Goal: Navigation & Orientation: Find specific page/section

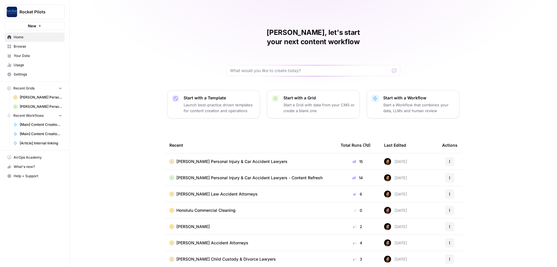
click at [218, 158] on span "[PERSON_NAME] Personal Injury & Car Accident Lawyers" at bounding box center [231, 161] width 111 height 6
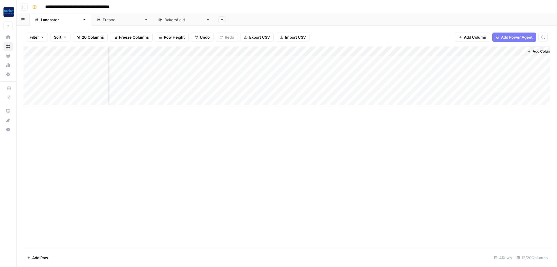
scroll to position [0, 146]
click at [355, 59] on div "Add Column" at bounding box center [287, 75] width 527 height 59
click at [103, 18] on div "Fresno" at bounding box center [122, 20] width 39 height 6
click at [355, 59] on div "Add Column" at bounding box center [287, 75] width 527 height 59
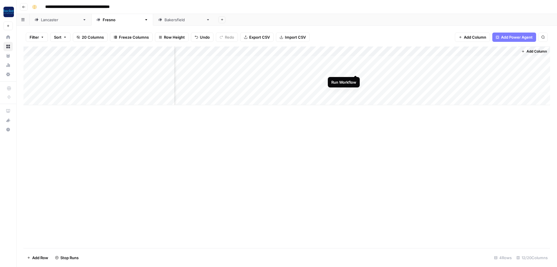
click at [356, 69] on div "Add Column" at bounding box center [287, 75] width 527 height 59
click at [165, 21] on div "Bakersfield" at bounding box center [184, 20] width 39 height 6
click at [354, 59] on div "Add Column" at bounding box center [287, 90] width 527 height 88
click at [355, 68] on div "Add Column" at bounding box center [287, 90] width 527 height 88
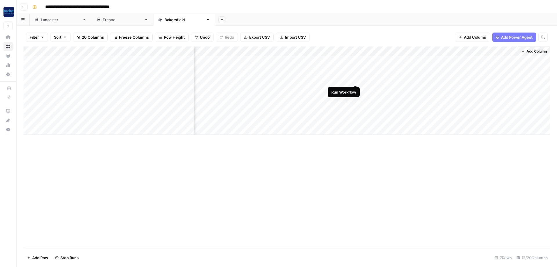
click at [354, 79] on div "Add Column" at bounding box center [287, 90] width 527 height 88
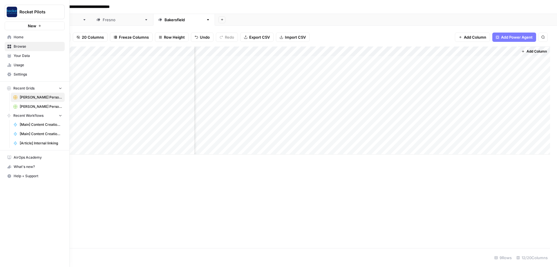
click at [19, 37] on span "Home" at bounding box center [38, 37] width 48 height 5
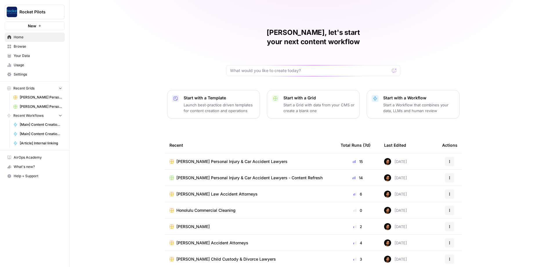
click at [19, 48] on span "Browse" at bounding box center [38, 46] width 48 height 5
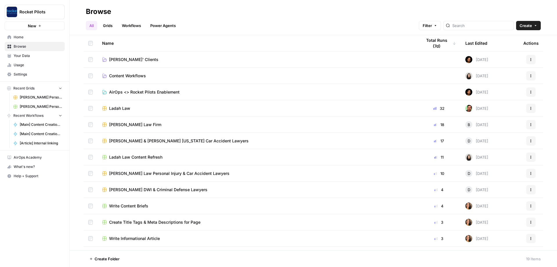
click at [123, 58] on span "Lucas' Clients" at bounding box center [133, 60] width 49 height 6
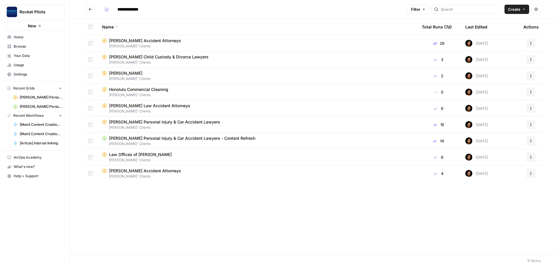
click at [479, 28] on div "Last Edited" at bounding box center [476, 27] width 22 height 16
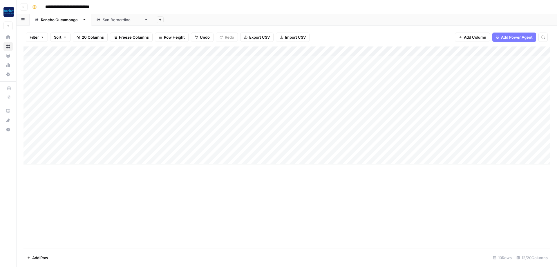
click at [98, 66] on div "Add Column" at bounding box center [287, 105] width 527 height 118
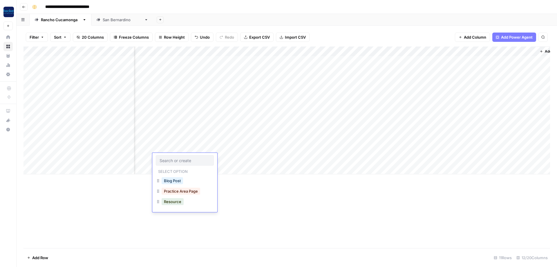
scroll to position [0, 172]
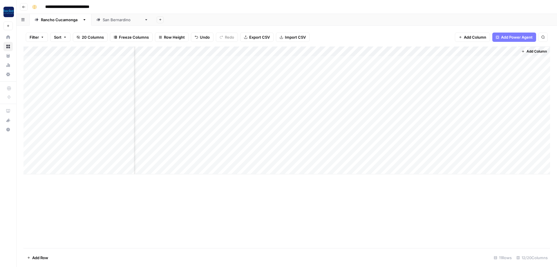
click at [356, 59] on div "Add Column" at bounding box center [287, 110] width 527 height 128
click at [356, 70] on div "Add Column" at bounding box center [287, 110] width 527 height 128
click at [116, 21] on div "[GEOGRAPHIC_DATA]" at bounding box center [122, 20] width 39 height 6
